Goal: Information Seeking & Learning: Compare options

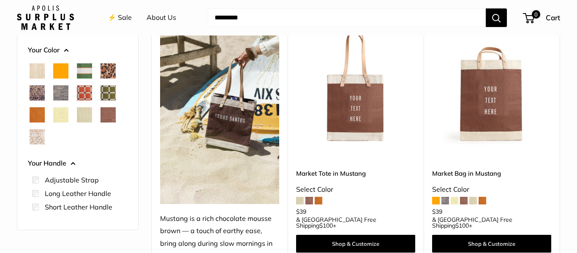
scroll to position [124, 0]
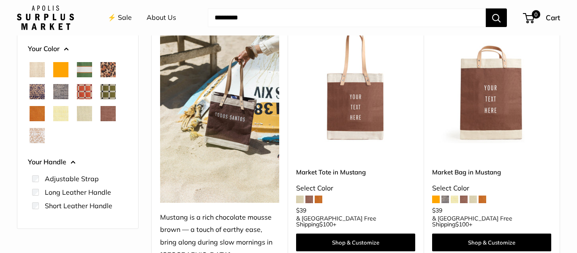
click at [0, 0] on img at bounding box center [0, 0] width 0 height 0
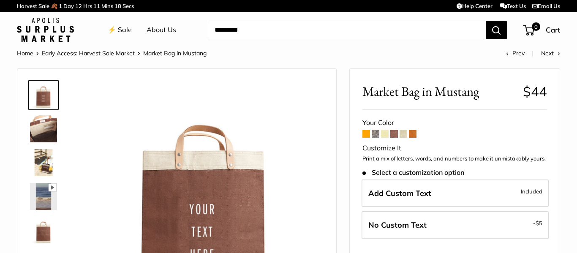
click at [375, 134] on span at bounding box center [376, 134] width 8 height 8
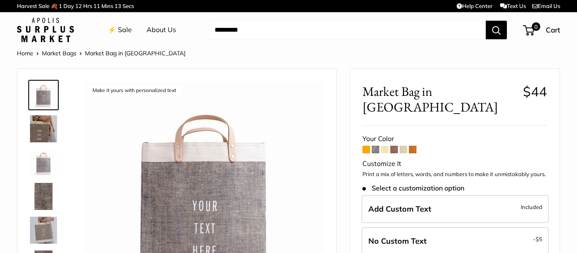
click at [366, 146] on span at bounding box center [367, 150] width 8 height 8
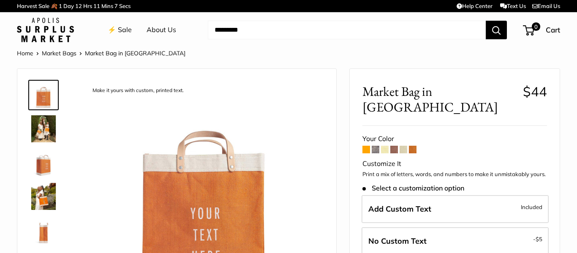
click at [415, 146] on span at bounding box center [413, 150] width 8 height 8
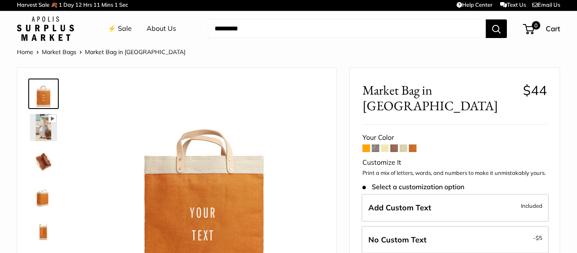
scroll to position [3, 0]
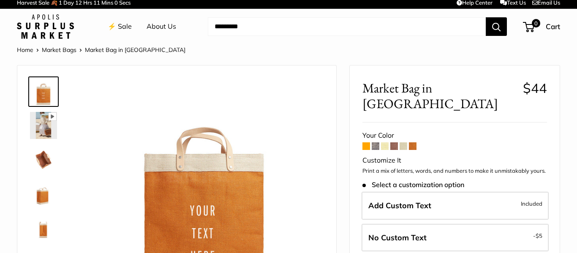
click at [403, 142] on span at bounding box center [404, 146] width 8 height 8
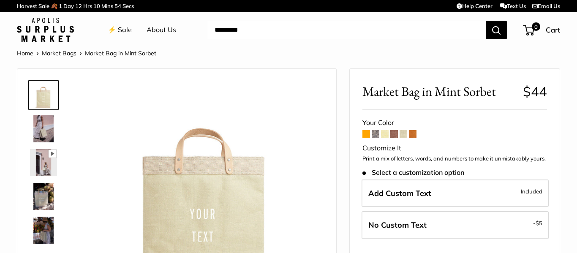
click at [386, 133] on span at bounding box center [385, 134] width 8 height 8
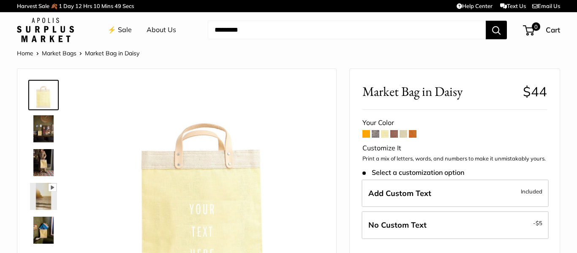
click at [27, 56] on link "Home" at bounding box center [25, 53] width 16 height 8
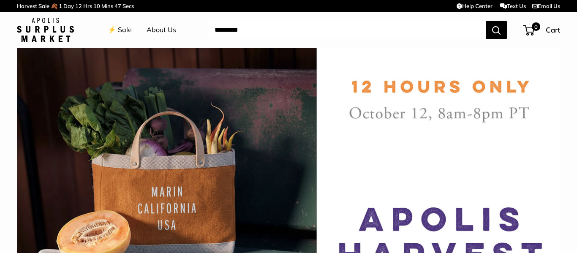
click at [125, 25] on link "⚡️ Sale" at bounding box center [120, 30] width 24 height 13
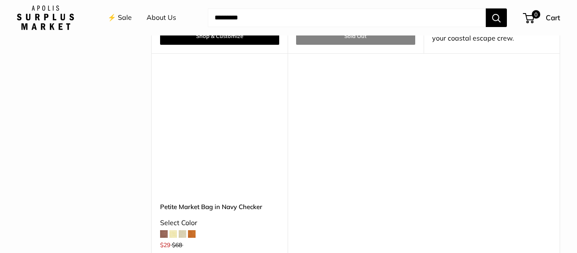
scroll to position [2511, 0]
